Goal: Information Seeking & Learning: Learn about a topic

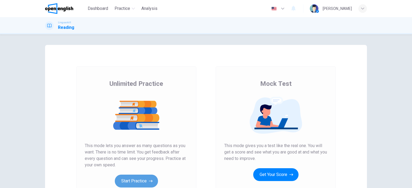
click at [129, 182] on button "Start Practice" at bounding box center [136, 181] width 43 height 13
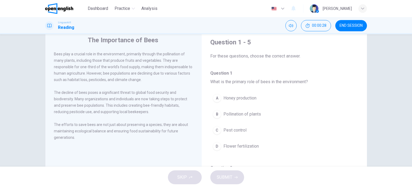
scroll to position [27, 0]
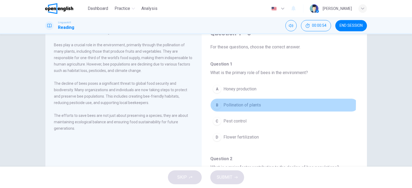
click at [213, 103] on div "B" at bounding box center [216, 105] width 9 height 9
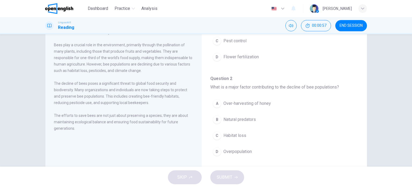
scroll to position [107, 0]
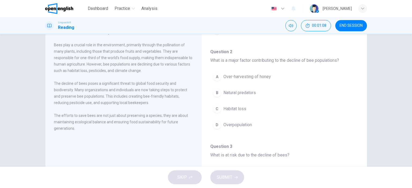
click at [218, 108] on div "C" at bounding box center [216, 109] width 9 height 9
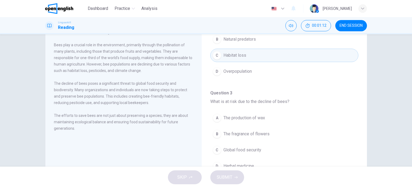
scroll to position [188, 0]
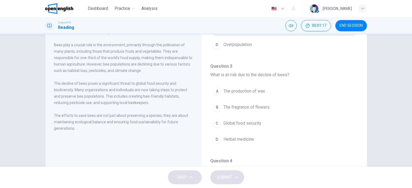
click at [215, 124] on div "C" at bounding box center [216, 123] width 9 height 9
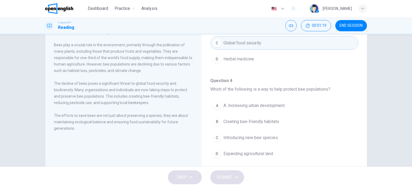
scroll to position [295, 0]
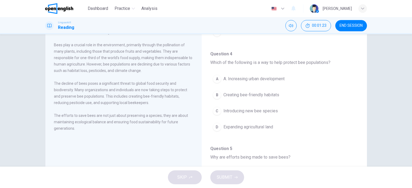
click at [216, 91] on div "B" at bounding box center [216, 95] width 9 height 9
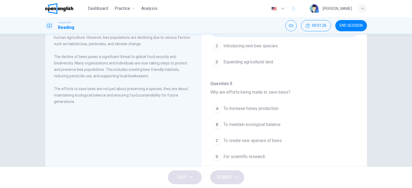
scroll to position [75, 0]
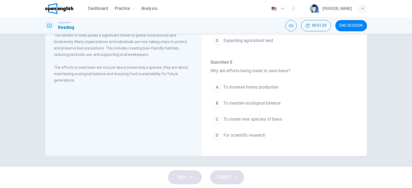
click at [214, 100] on div "B" at bounding box center [216, 103] width 9 height 9
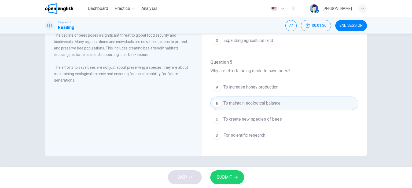
click at [224, 182] on button "SUBMIT" at bounding box center [227, 178] width 34 height 14
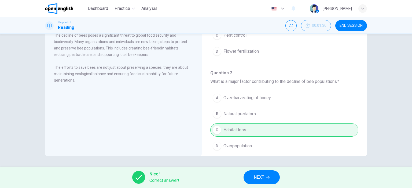
scroll to position [0, 0]
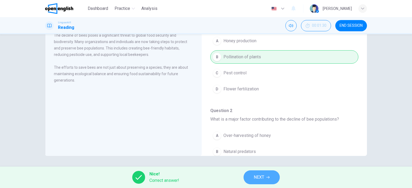
click at [262, 177] on span "NEXT" at bounding box center [258, 178] width 10 height 8
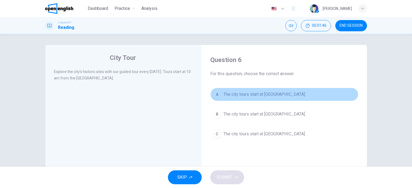
click at [217, 92] on div "A" at bounding box center [216, 94] width 9 height 9
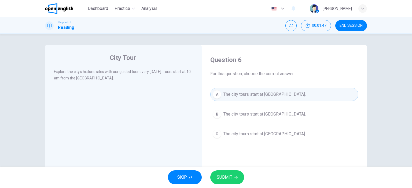
click at [225, 176] on span "SUBMIT" at bounding box center [224, 178] width 16 height 8
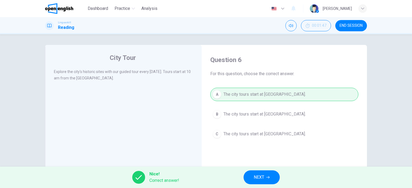
click at [257, 174] on span "NEXT" at bounding box center [258, 178] width 10 height 8
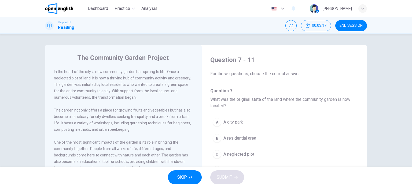
scroll to position [27, 0]
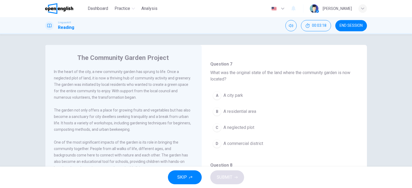
click at [235, 126] on span "A neglected plot" at bounding box center [238, 128] width 31 height 6
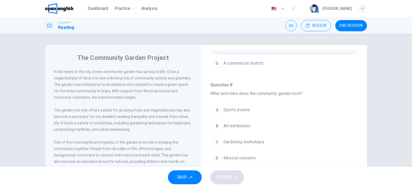
scroll to position [134, 0]
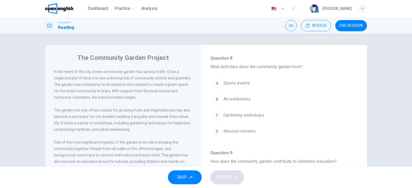
click at [218, 115] on div "C" at bounding box center [216, 115] width 9 height 9
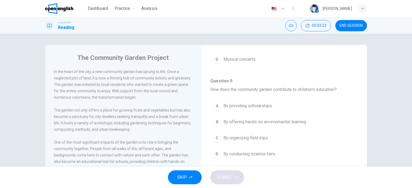
scroll to position [214, 0]
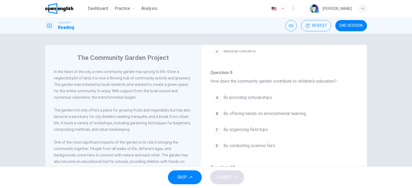
click at [217, 115] on div "B" at bounding box center [216, 114] width 9 height 9
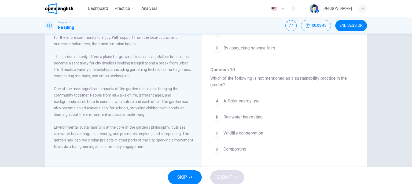
scroll to position [268, 0]
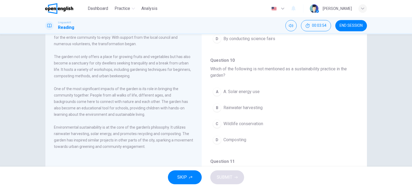
click at [226, 137] on span "Composting" at bounding box center [234, 140] width 23 height 6
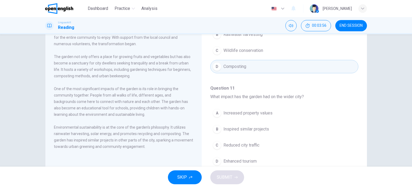
scroll to position [346, 0]
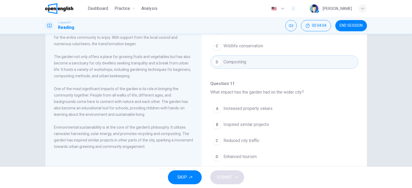
click at [234, 123] on span "Inspired similar projects" at bounding box center [246, 125] width 46 height 6
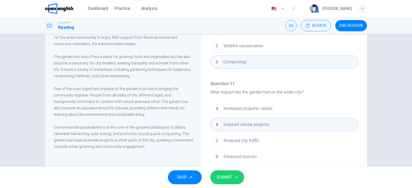
click at [229, 179] on span "SUBMIT" at bounding box center [224, 178] width 16 height 8
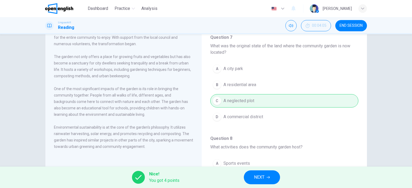
scroll to position [0, 0]
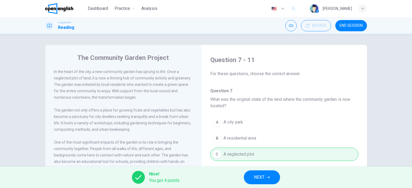
click at [272, 176] on button "NEXT" at bounding box center [262, 178] width 36 height 14
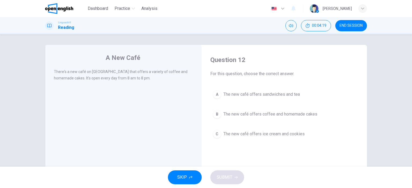
click at [216, 113] on div "B" at bounding box center [216, 114] width 9 height 9
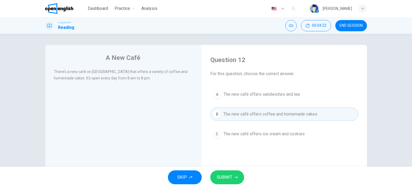
click at [224, 179] on span "SUBMIT" at bounding box center [224, 178] width 16 height 8
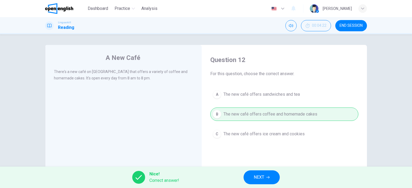
click at [246, 178] on button "NEXT" at bounding box center [261, 178] width 36 height 14
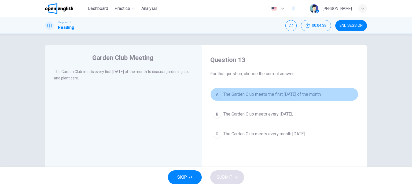
click at [217, 95] on div "A" at bounding box center [216, 94] width 9 height 9
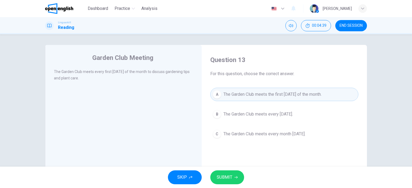
click at [229, 177] on span "SUBMIT" at bounding box center [224, 178] width 16 height 8
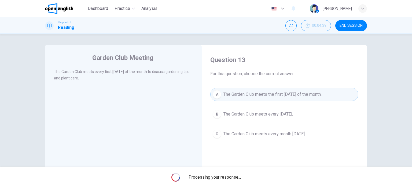
click at [229, 177] on span "Processing your response..." at bounding box center [214, 177] width 52 height 6
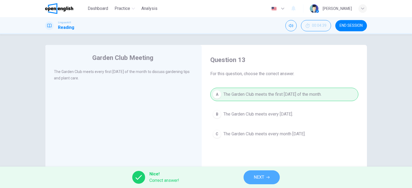
click at [249, 179] on button "NEXT" at bounding box center [261, 178] width 36 height 14
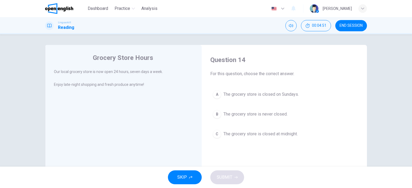
click at [219, 113] on div "B" at bounding box center [216, 114] width 9 height 9
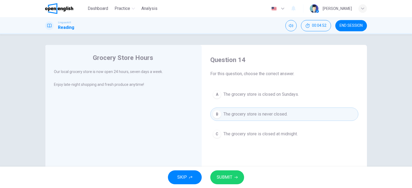
click at [235, 177] on icon "button" at bounding box center [235, 177] width 3 height 3
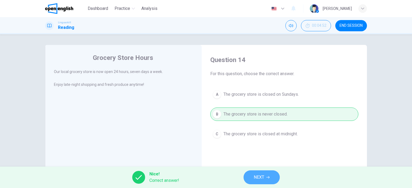
click at [260, 177] on span "NEXT" at bounding box center [258, 178] width 10 height 8
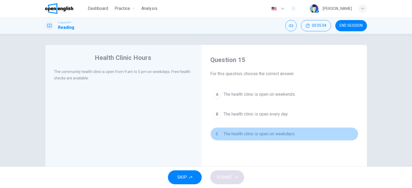
click at [215, 134] on div "C" at bounding box center [216, 134] width 9 height 9
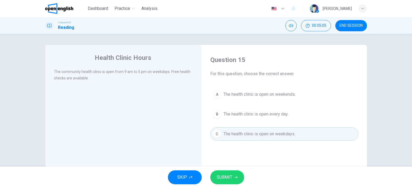
click at [225, 181] on span "SUBMIT" at bounding box center [224, 178] width 16 height 8
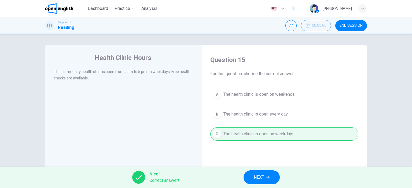
click at [255, 180] on span "NEXT" at bounding box center [258, 178] width 10 height 8
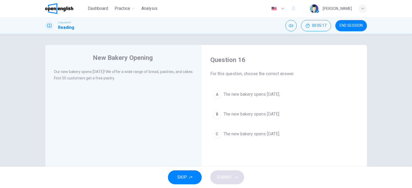
click at [216, 118] on div "B" at bounding box center [216, 114] width 9 height 9
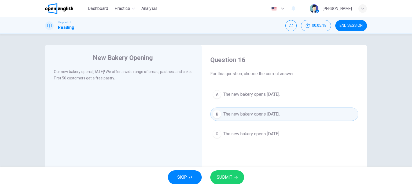
click at [229, 177] on span "SUBMIT" at bounding box center [224, 178] width 16 height 8
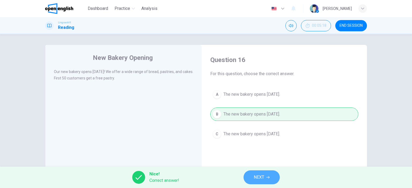
click at [247, 175] on button "NEXT" at bounding box center [261, 178] width 36 height 14
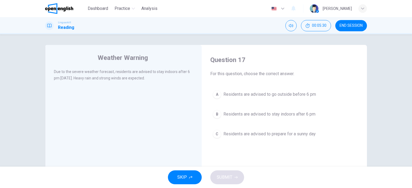
click at [218, 113] on div "B" at bounding box center [216, 114] width 9 height 9
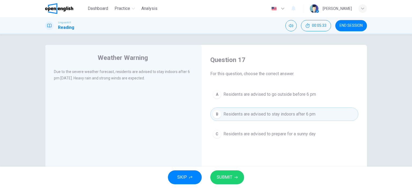
click at [228, 175] on span "SUBMIT" at bounding box center [224, 178] width 16 height 8
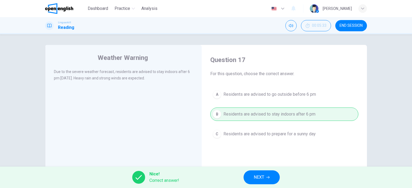
click at [249, 177] on button "NEXT" at bounding box center [261, 178] width 36 height 14
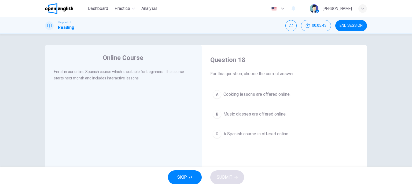
click at [219, 137] on button "C A Spanish course is offered online." at bounding box center [284, 134] width 148 height 13
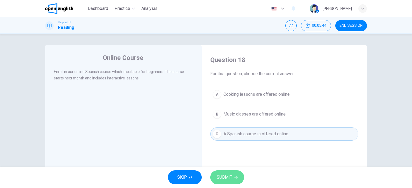
click at [232, 178] on button "SUBMIT" at bounding box center [227, 178] width 34 height 14
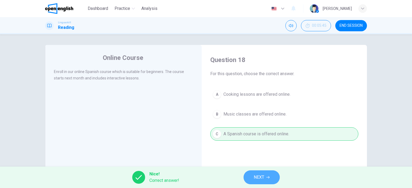
click at [260, 178] on span "NEXT" at bounding box center [258, 178] width 10 height 8
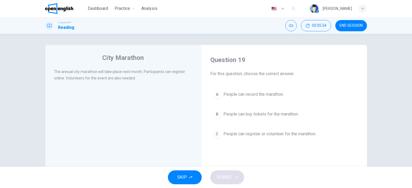
click at [216, 134] on div "C" at bounding box center [216, 134] width 9 height 9
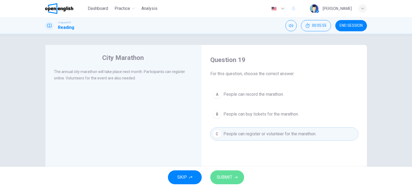
click at [235, 171] on button "SUBMIT" at bounding box center [227, 178] width 34 height 14
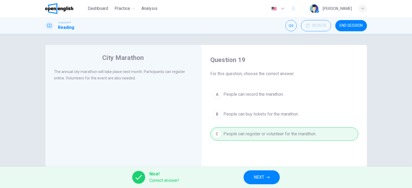
click at [249, 174] on button "NEXT" at bounding box center [261, 178] width 36 height 14
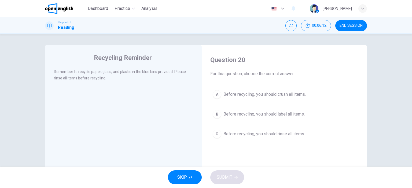
click at [219, 133] on button "C Before recycling, you should rinse all items." at bounding box center [284, 134] width 148 height 13
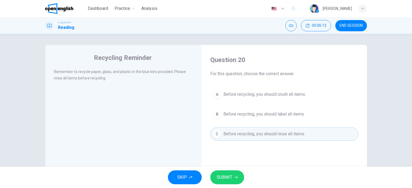
click at [223, 185] on div "SKIP SUBMIT" at bounding box center [206, 177] width 412 height 21
click at [222, 179] on span "SUBMIT" at bounding box center [224, 178] width 16 height 8
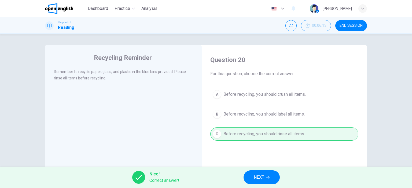
click at [251, 179] on button "NEXT" at bounding box center [261, 178] width 36 height 14
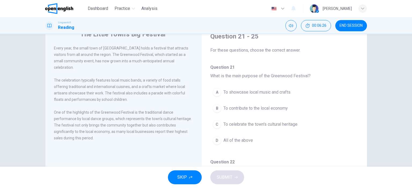
scroll to position [27, 0]
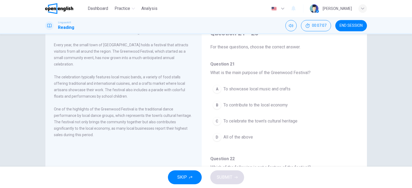
click at [223, 124] on span "To celebrate the town's cultural heritage" at bounding box center [260, 121] width 74 height 6
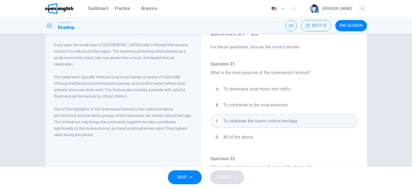
click at [223, 90] on span "To showcase local music and crafts" at bounding box center [256, 89] width 67 height 6
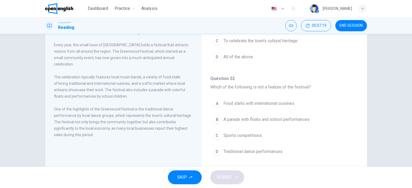
scroll to position [107, 0]
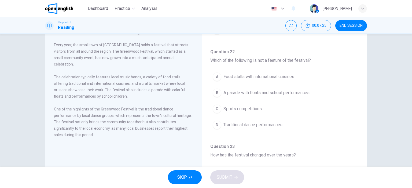
click at [217, 107] on div "C" at bounding box center [216, 109] width 9 height 9
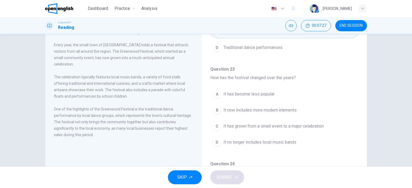
scroll to position [188, 0]
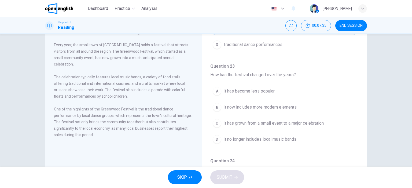
click at [216, 120] on div "C" at bounding box center [216, 123] width 9 height 9
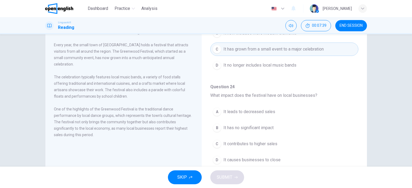
scroll to position [268, 0]
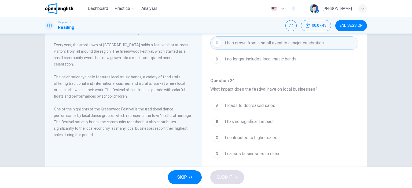
click at [217, 134] on div "C" at bounding box center [216, 138] width 9 height 9
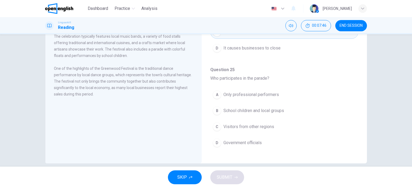
scroll to position [75, 0]
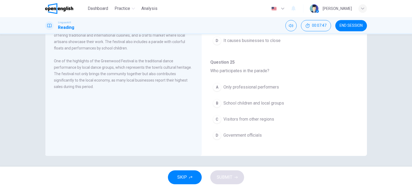
click at [216, 119] on div "C" at bounding box center [216, 119] width 9 height 9
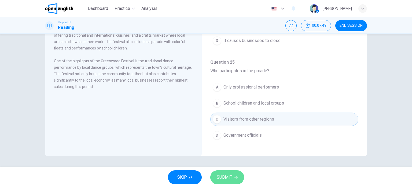
click at [233, 173] on button "SUBMIT" at bounding box center [227, 178] width 34 height 14
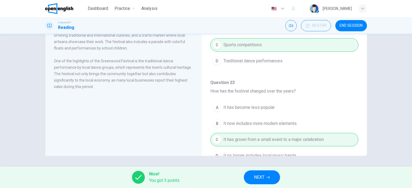
scroll to position [188, 0]
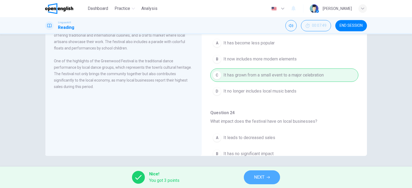
click at [255, 178] on span "NEXT" at bounding box center [259, 178] width 10 height 8
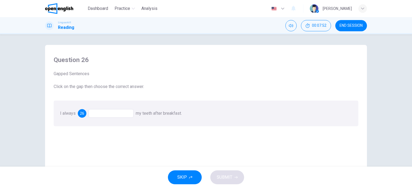
click at [110, 115] on div at bounding box center [110, 113] width 45 height 9
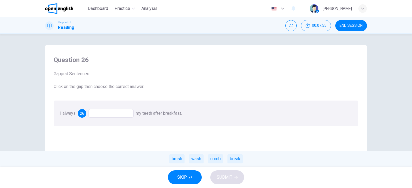
click at [176, 159] on div "brush" at bounding box center [176, 159] width 15 height 9
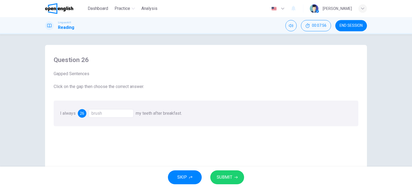
click at [238, 175] on button "SUBMIT" at bounding box center [227, 178] width 34 height 14
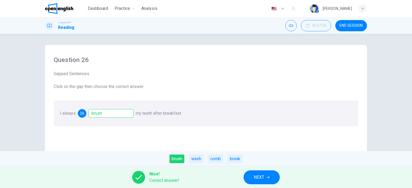
click at [269, 174] on button "NEXT" at bounding box center [261, 178] width 36 height 14
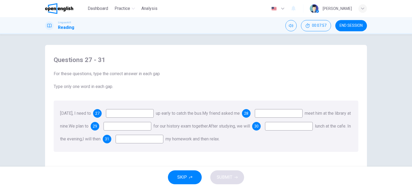
click at [151, 113] on input at bounding box center [130, 113] width 48 height 9
type input "****"
click at [282, 117] on input at bounding box center [279, 113] width 48 height 9
type input "**"
click at [151, 125] on input at bounding box center [127, 126] width 48 height 9
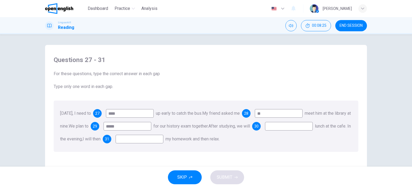
type input "*****"
click at [265, 131] on input at bounding box center [289, 126] width 48 height 9
type input "***"
click at [163, 142] on input at bounding box center [139, 139] width 48 height 9
type input "********"
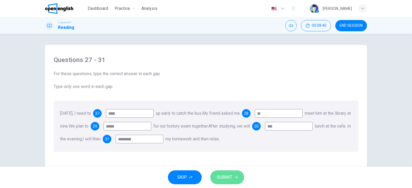
click at [230, 179] on span "SUBMIT" at bounding box center [224, 178] width 16 height 8
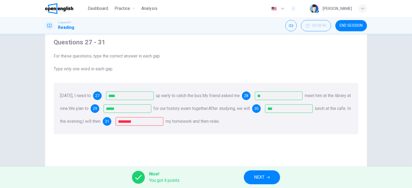
scroll to position [27, 0]
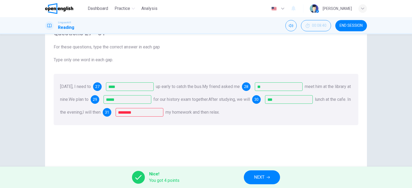
click at [261, 177] on span "NEXT" at bounding box center [259, 178] width 10 height 8
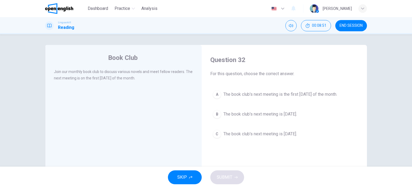
click at [217, 94] on div "A" at bounding box center [216, 94] width 9 height 9
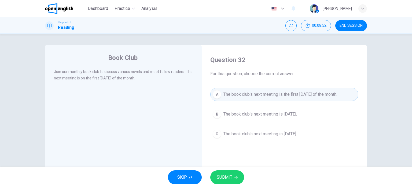
click at [225, 178] on span "SUBMIT" at bounding box center [224, 178] width 16 height 8
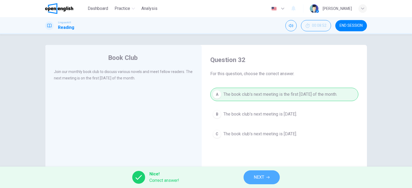
click at [251, 176] on button "NEXT" at bounding box center [261, 178] width 36 height 14
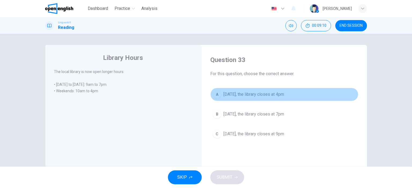
click at [218, 95] on div "A" at bounding box center [216, 94] width 9 height 9
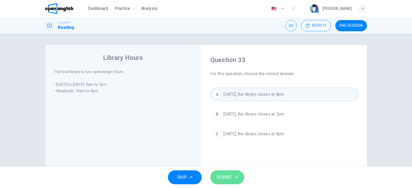
click at [224, 179] on span "SUBMIT" at bounding box center [224, 178] width 16 height 8
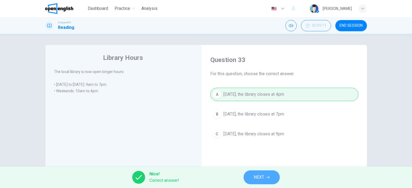
click at [251, 178] on button "NEXT" at bounding box center [261, 178] width 36 height 14
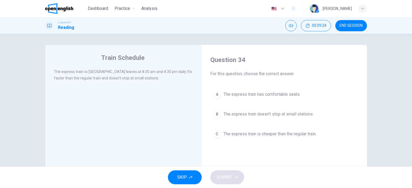
click at [215, 116] on div "B" at bounding box center [216, 114] width 9 height 9
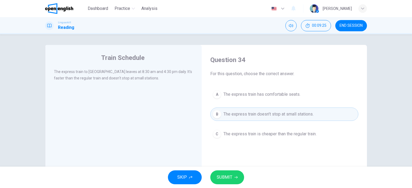
click at [230, 182] on button "SUBMIT" at bounding box center [227, 178] width 34 height 14
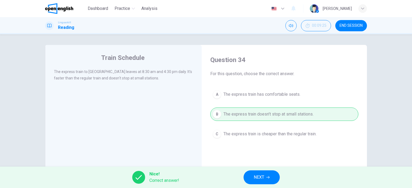
click at [248, 174] on button "NEXT" at bounding box center [261, 178] width 36 height 14
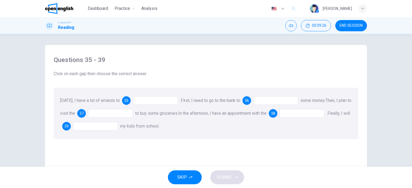
click at [152, 100] on div at bounding box center [155, 100] width 45 height 9
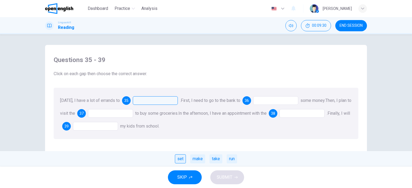
click at [182, 159] on div "set" at bounding box center [180, 159] width 11 height 9
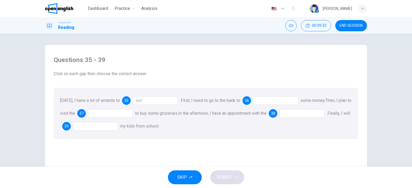
click at [267, 101] on div at bounding box center [275, 100] width 45 height 9
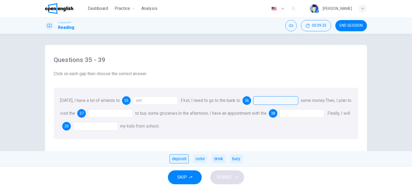
click at [180, 161] on div "deposit" at bounding box center [178, 159] width 19 height 9
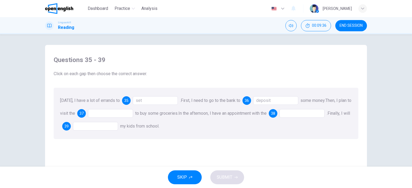
click at [123, 113] on div at bounding box center [110, 113] width 45 height 9
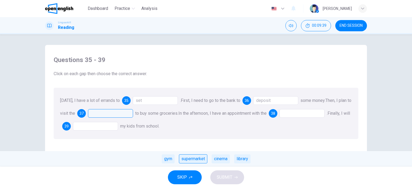
click at [193, 161] on div "supermarket" at bounding box center [193, 159] width 28 height 9
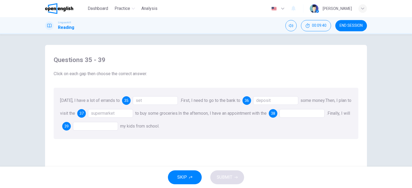
click at [302, 113] on div at bounding box center [301, 113] width 45 height 9
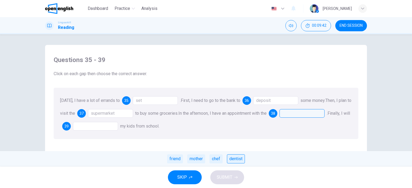
click at [229, 160] on div "dentist" at bounding box center [236, 159] width 18 height 9
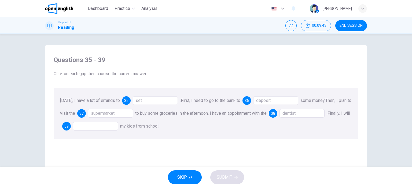
click at [114, 126] on div at bounding box center [95, 126] width 45 height 9
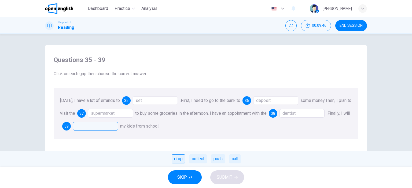
click at [181, 160] on div "drop" at bounding box center [177, 159] width 13 height 9
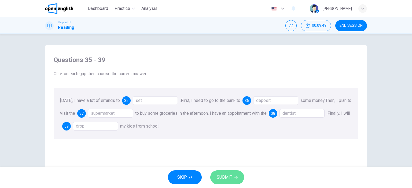
click at [220, 174] on span "SUBMIT" at bounding box center [224, 178] width 16 height 8
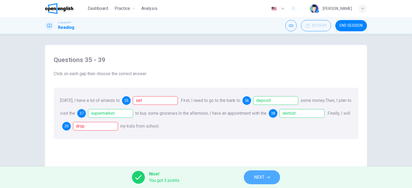
click at [263, 173] on button "NEXT" at bounding box center [262, 178] width 36 height 14
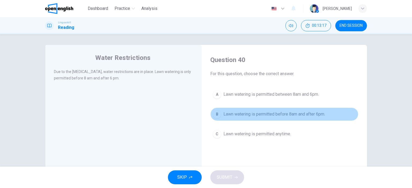
click at [218, 114] on div "B" at bounding box center [216, 114] width 9 height 9
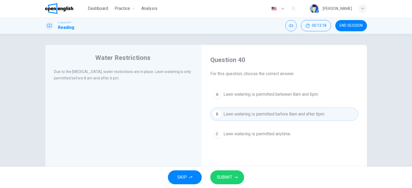
click at [229, 186] on div "SKIP SUBMIT" at bounding box center [206, 177] width 412 height 21
click at [226, 179] on span "SUBMIT" at bounding box center [224, 178] width 16 height 8
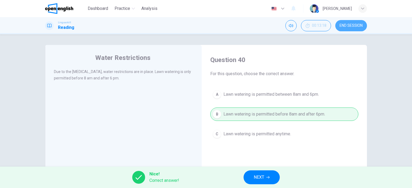
click at [356, 27] on span "END SESSION" at bounding box center [350, 26] width 23 height 4
